Goal: Register for event/course: Register for event/course

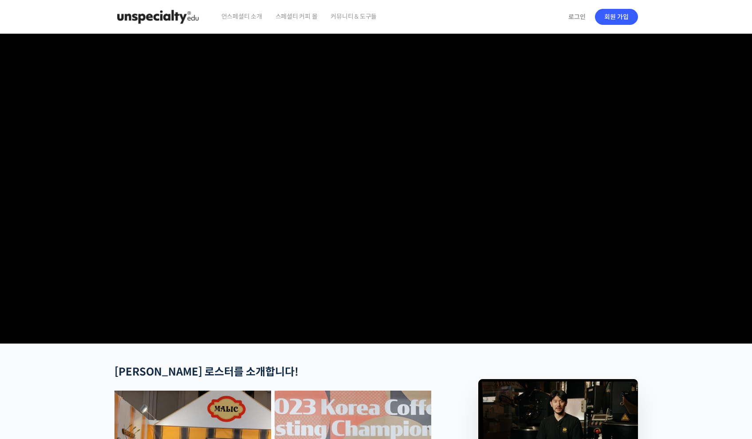
click at [175, 16] on img at bounding box center [157, 17] width 87 height 27
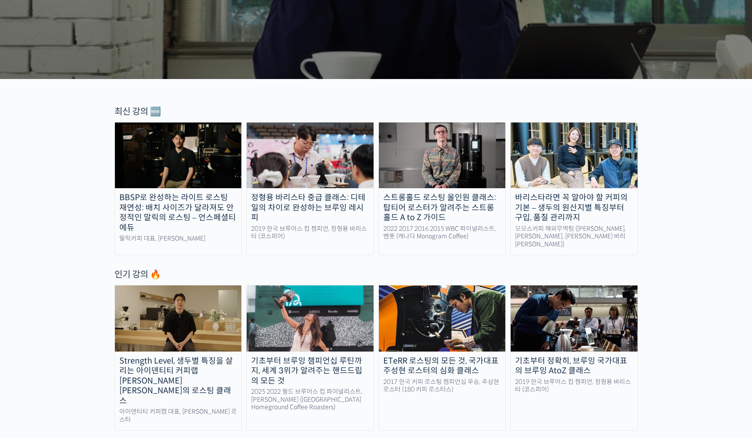
scroll to position [42, 0]
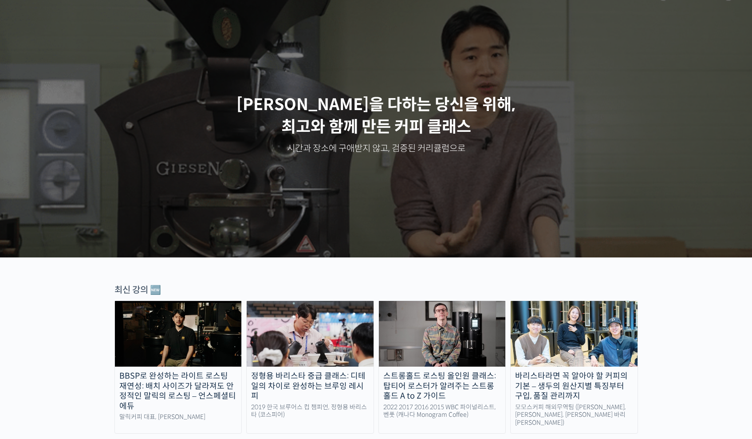
click at [429, 309] on img at bounding box center [442, 334] width 127 height 66
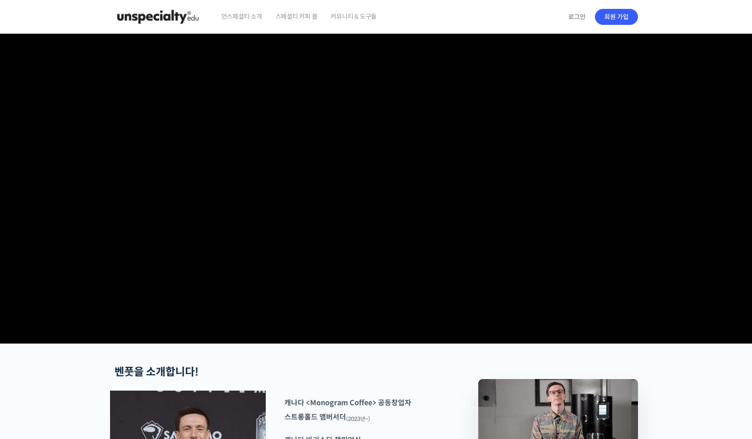
click at [177, 19] on img at bounding box center [157, 17] width 87 height 27
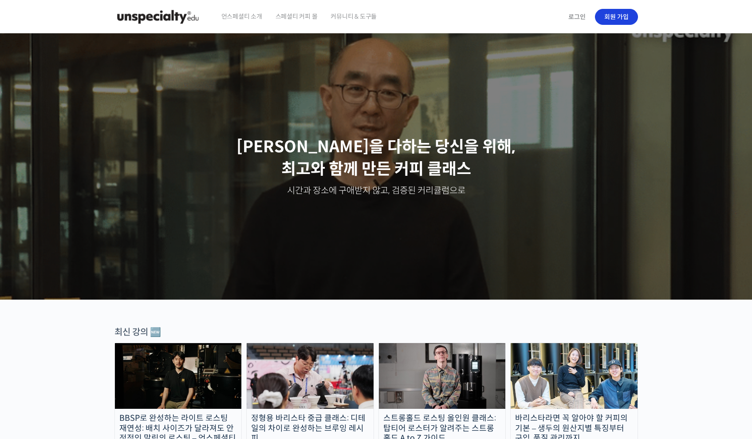
click at [624, 21] on link "회원 가입" at bounding box center [616, 17] width 43 height 16
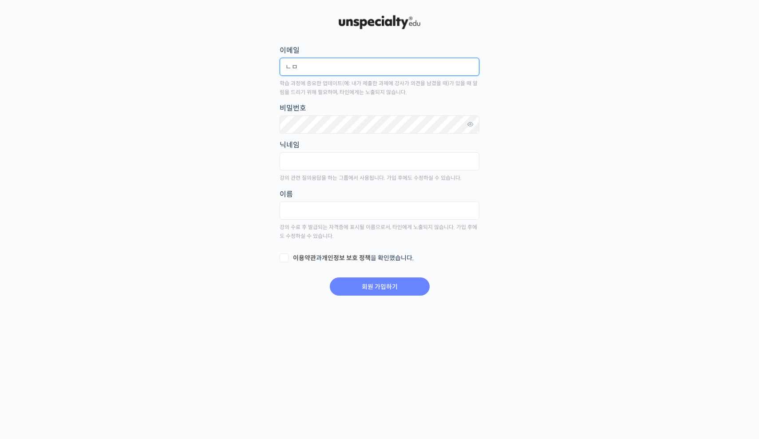
type input "ㄴ"
type input "sangji96@naver.com"
click at [488, 74] on main "회원 가입하기 or 로그인 이메일 sangji96@naver.com 학습 과정에 중요한 업데이트(예: 내가 제출한 과제에 강사가 의견을 남겼을…" at bounding box center [380, 154] width 524 height 283
click at [368, 109] on label "비밀번호" at bounding box center [380, 108] width 200 height 12
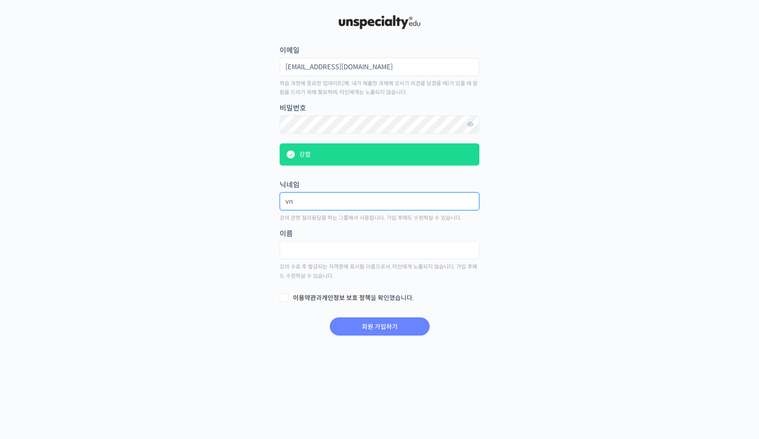
type input "v"
type input "vnfmsgksfm2@"
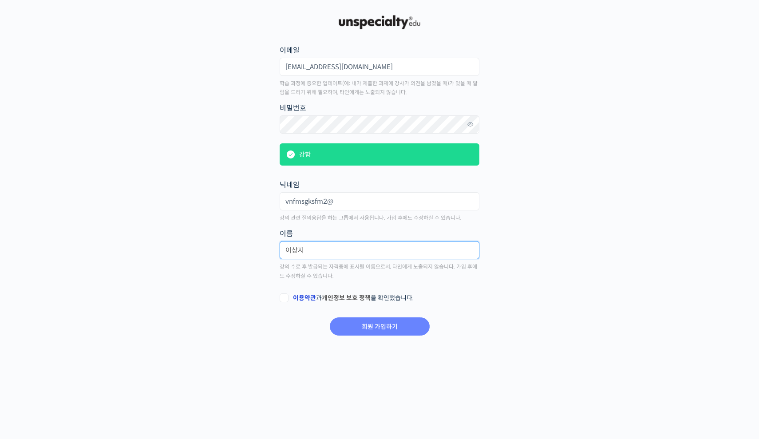
type input "이상지"
click at [293, 295] on link "이용약관" at bounding box center [304, 298] width 23 height 8
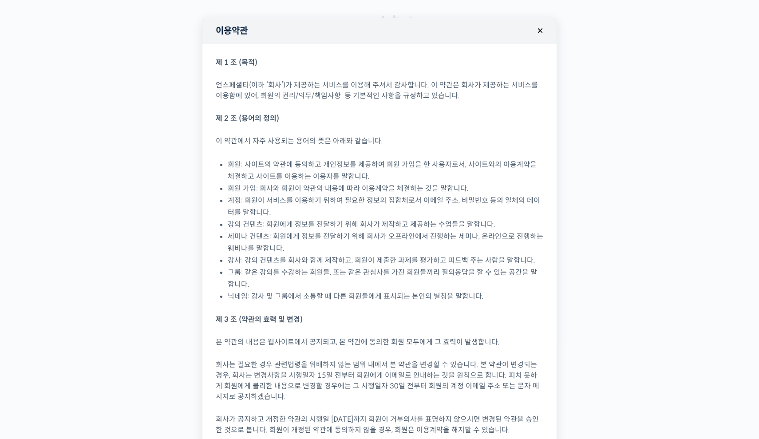
click at [532, 32] on button "×" at bounding box center [540, 31] width 20 height 20
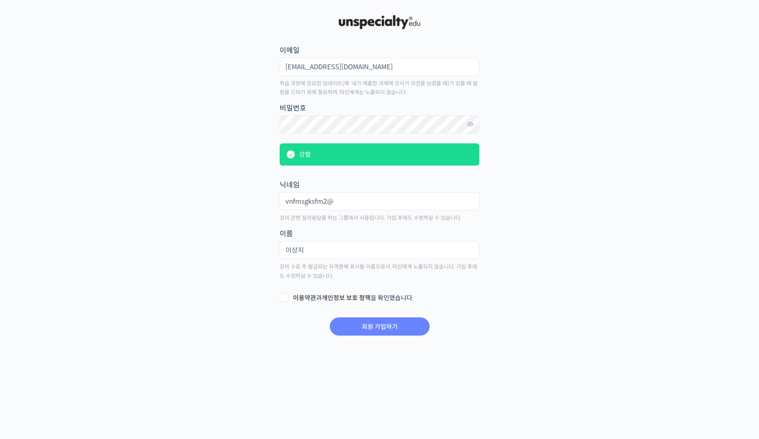
click at [290, 295] on label "이용약관 과 개인정보 보호 정책 을 확인했습니다." at bounding box center [380, 298] width 200 height 9
click at [285, 295] on input "이용약관 과 개인정보 보호 정책 을 확인했습니다." at bounding box center [283, 297] width 6 height 6
checkbox input "true"
click at [367, 325] on input "회원 가입하기" at bounding box center [380, 326] width 100 height 18
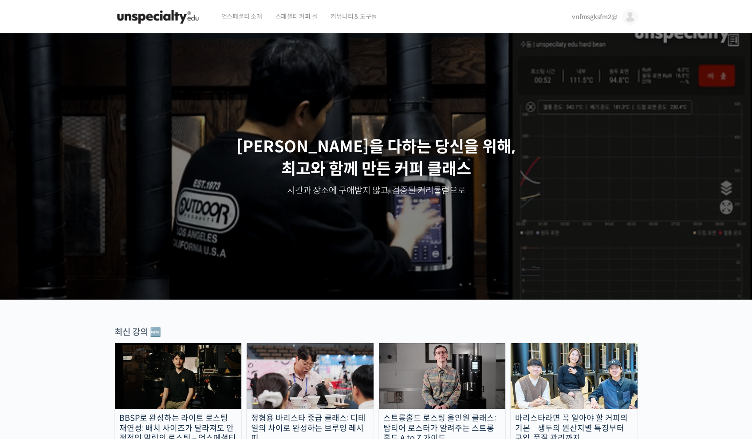
click at [634, 17] on img at bounding box center [630, 17] width 16 height 16
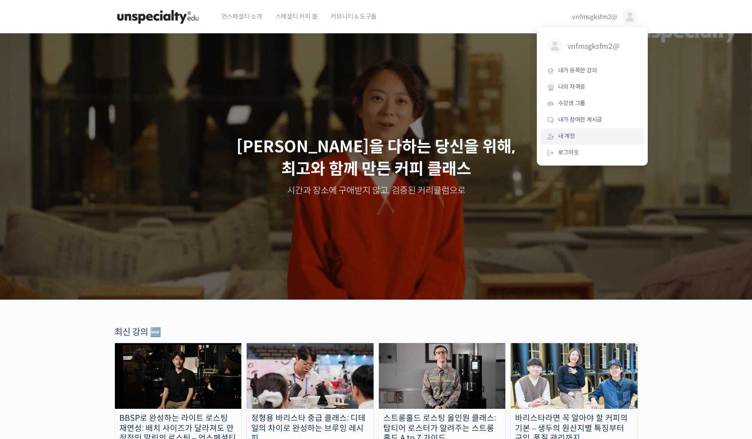
click at [589, 135] on link "내 계정" at bounding box center [592, 136] width 104 height 16
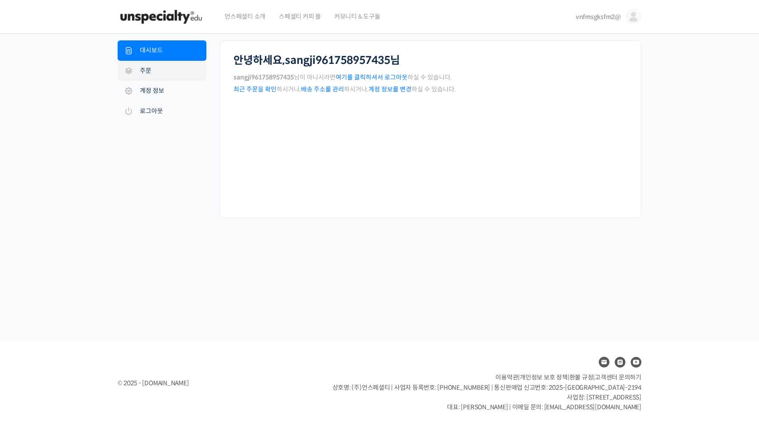
click at [156, 76] on link "주문" at bounding box center [162, 71] width 89 height 20
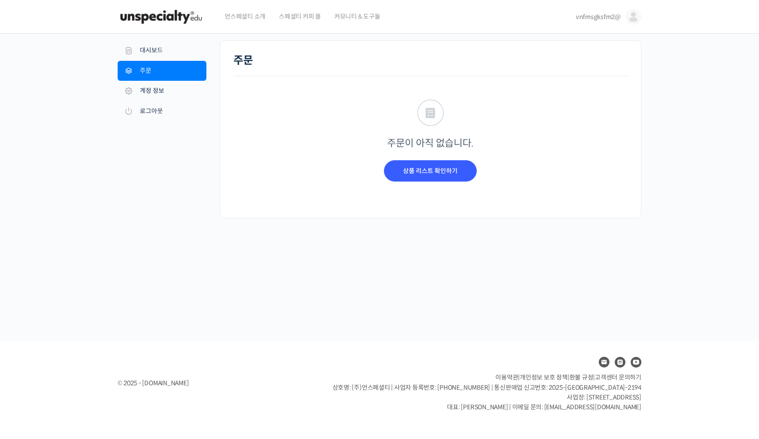
click at [241, 19] on span "언스페셜티 소개" at bounding box center [245, 17] width 41 height 34
click at [173, 8] on img at bounding box center [161, 17] width 87 height 27
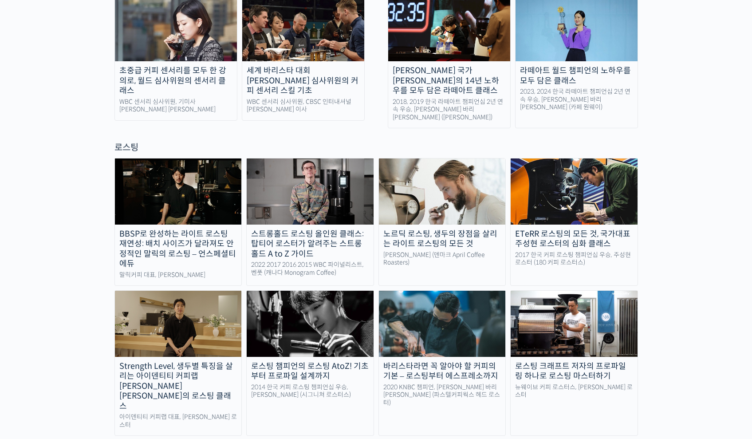
scroll to position [313, 0]
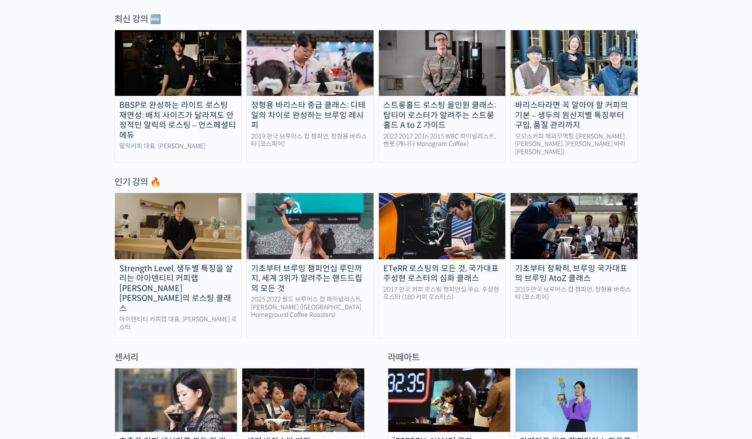
click at [448, 100] on link "스트롱홀드 로스팅 올인원 클래스: 탑티어 로스터가 알려주는 스트롱홀드 A to Z 가이드 2022 2017 2016 2015 WBC 파이널리스…" at bounding box center [442, 96] width 128 height 133
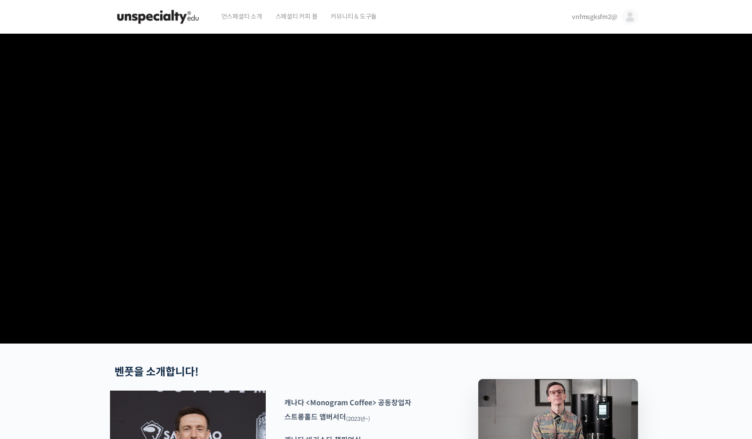
scroll to position [382, 0]
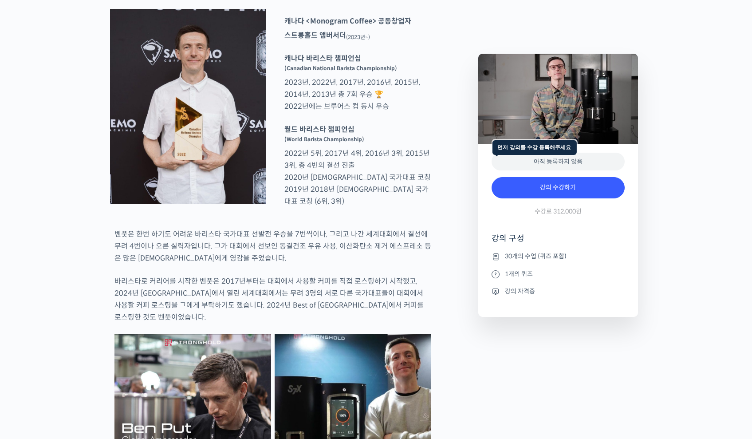
click at [546, 166] on div "아직 등록하지 않음" at bounding box center [558, 162] width 133 height 18
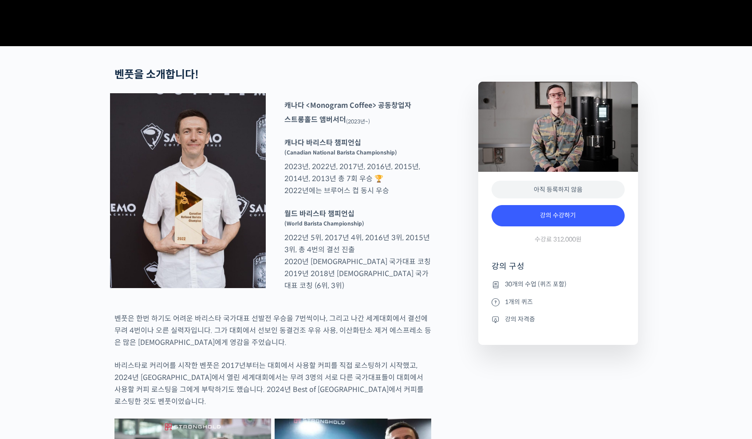
scroll to position [0, 0]
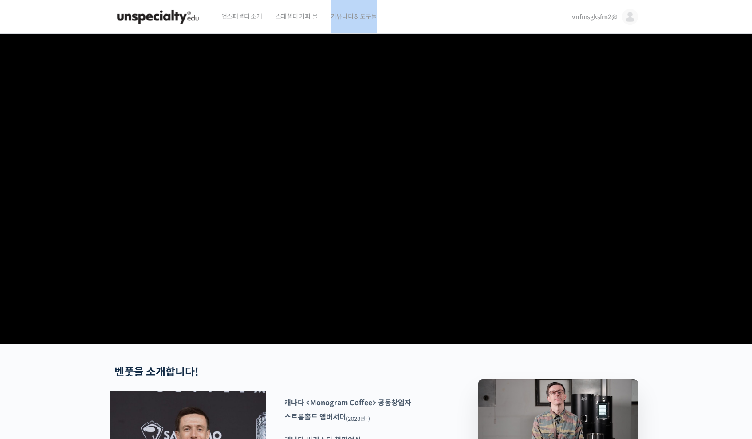
click at [355, 243] on video at bounding box center [376, 187] width 524 height 306
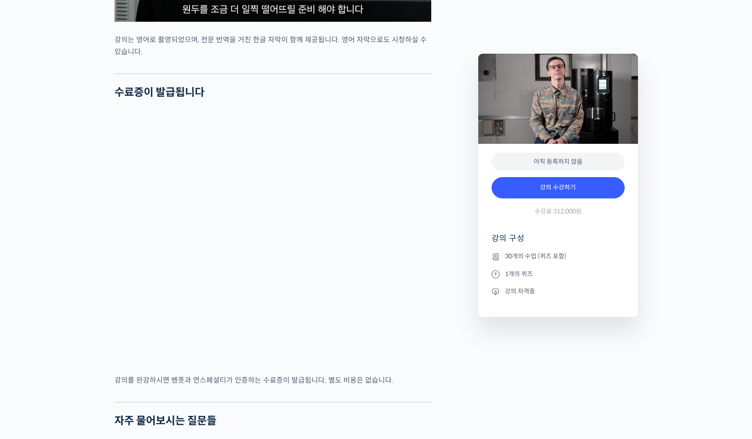
scroll to position [3748, 0]
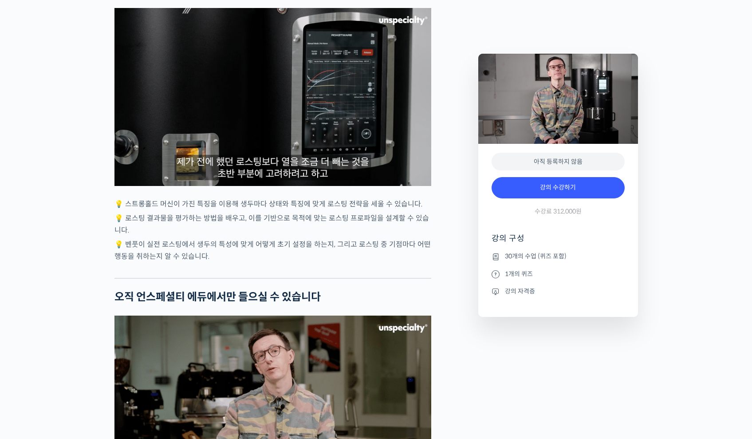
scroll to position [1662, 0]
